Goal: Task Accomplishment & Management: Use online tool/utility

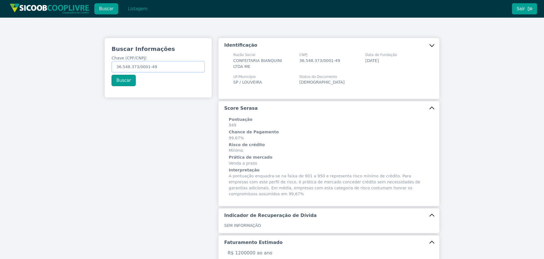
drag, startPoint x: 168, startPoint y: 65, endPoint x: 10, endPoint y: 61, distance: 158.3
click at [18, 62] on div "Buscar Informações Chave (CPF/CNPJ) 36.548.373/0001-49 Buscar Identificação Raz…" at bounding box center [272, 227] width 544 height 418
paste input "027.178.218-80"
type input "027.178.218-80"
click at [127, 83] on button "Buscar" at bounding box center [124, 80] width 24 height 11
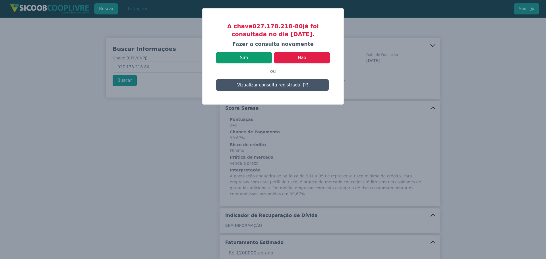
click at [243, 58] on button "Sim" at bounding box center [244, 57] width 56 height 11
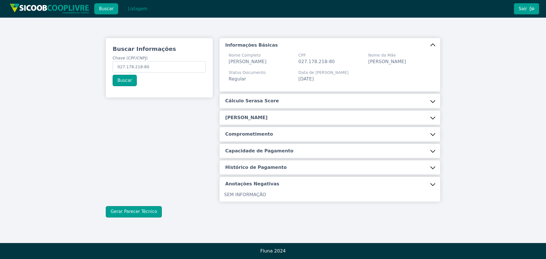
click at [250, 92] on div "Informações Básicas Nome Completo VALDIR SILVEIRA CPF 027.178.218-80 Nome da Mã…" at bounding box center [330, 120] width 221 height 164
click at [247, 104] on h5 "Cálculo Serasa Score" at bounding box center [252, 101] width 54 height 6
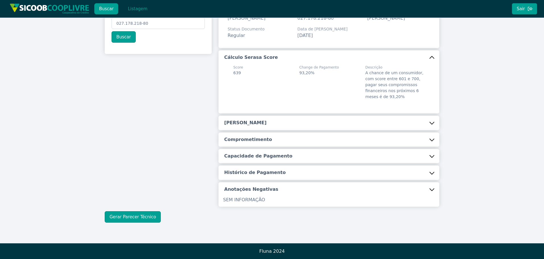
scroll to position [44, 0]
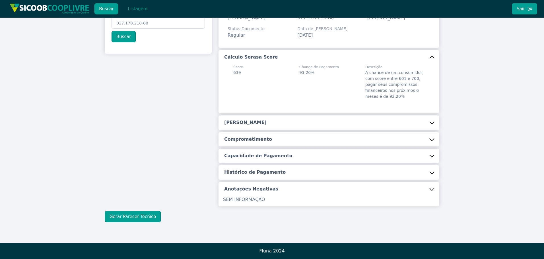
click at [242, 121] on h5 "[PERSON_NAME]" at bounding box center [245, 123] width 42 height 6
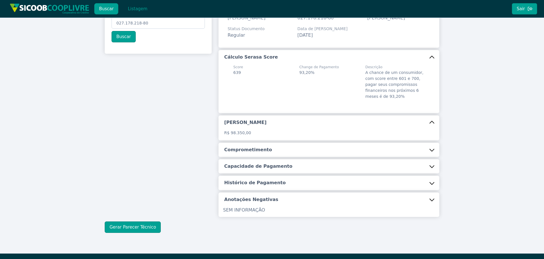
click at [254, 153] on h5 "Comprometimento" at bounding box center [248, 150] width 48 height 6
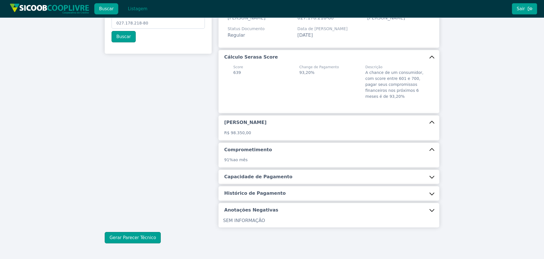
click at [256, 177] on h5 "Capacidade de Pagamento" at bounding box center [258, 177] width 68 height 6
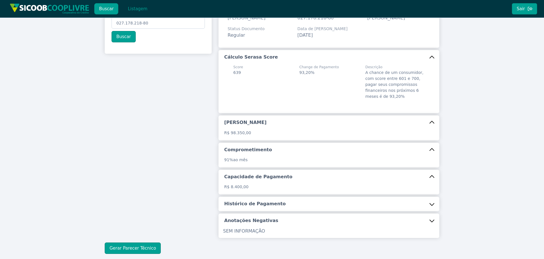
click at [256, 203] on h5 "Histórico de Pagamento" at bounding box center [254, 204] width 61 height 6
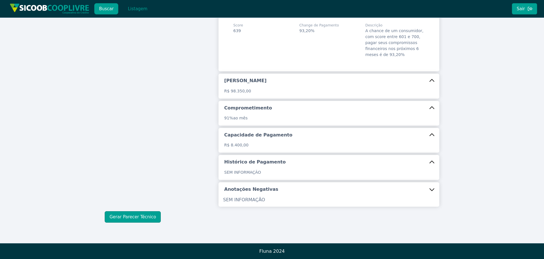
scroll to position [86, 0]
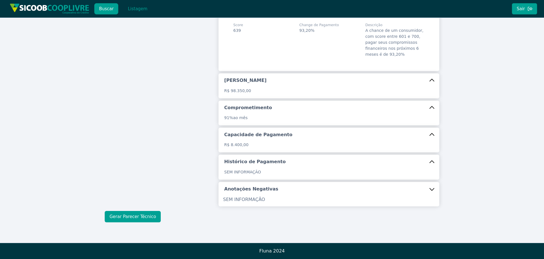
click at [133, 216] on button "Gerar Parecer Técnico" at bounding box center [133, 216] width 56 height 11
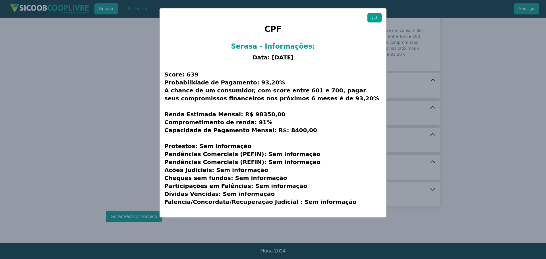
click at [376, 16] on icon at bounding box center [375, 18] width 5 height 5
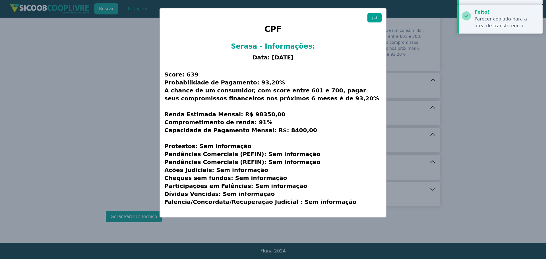
click at [376, 16] on icon at bounding box center [375, 18] width 5 height 5
